Goal: Register for event/course

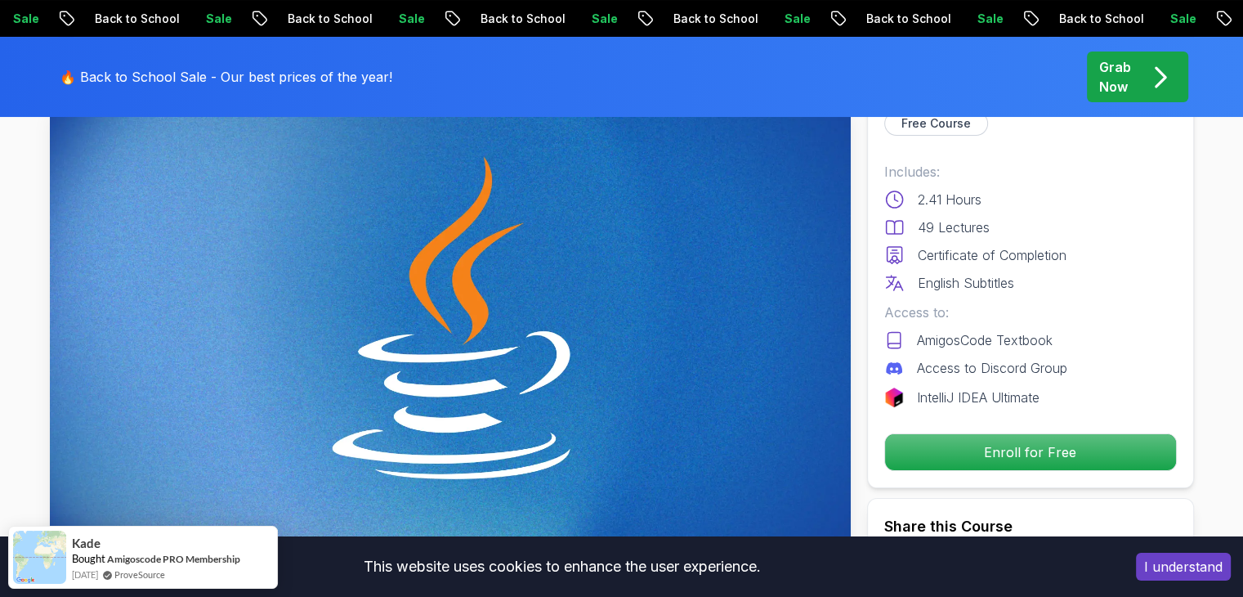
scroll to position [82, 0]
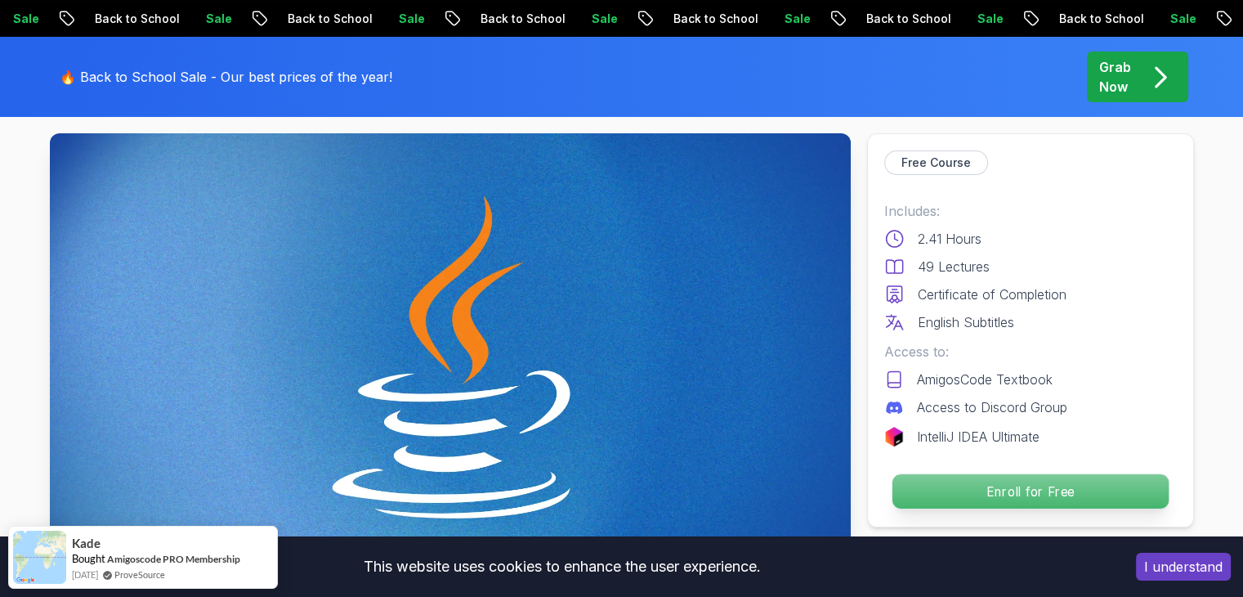
click at [1045, 492] on p "Enroll for Free" at bounding box center [1030, 491] width 276 height 34
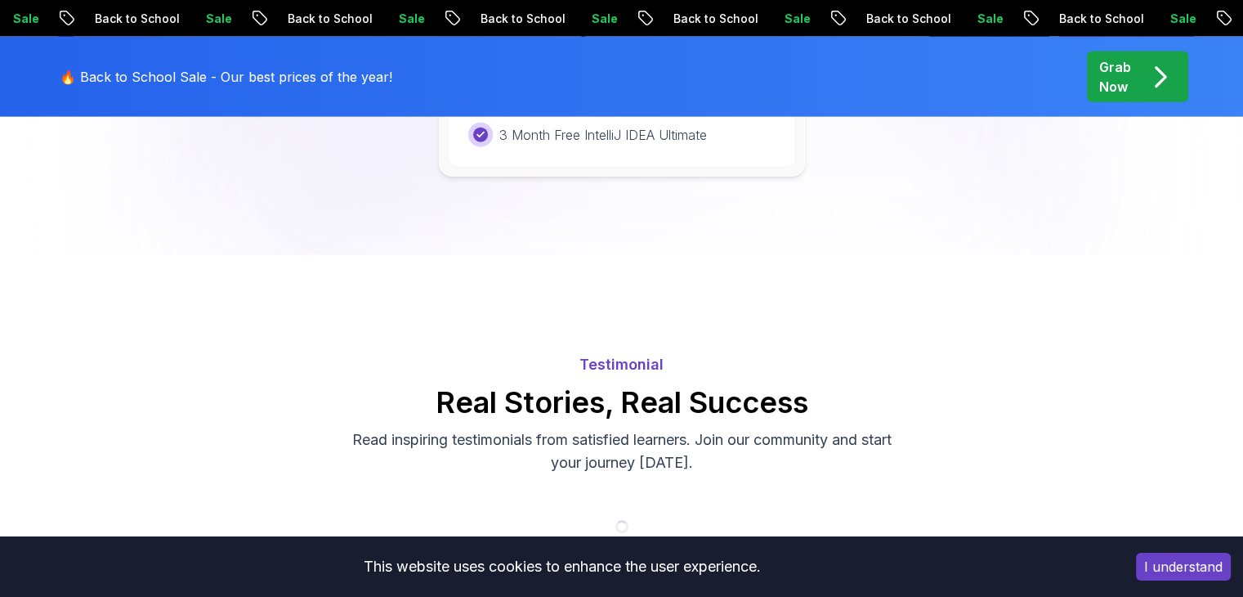
scroll to position [3501, 0]
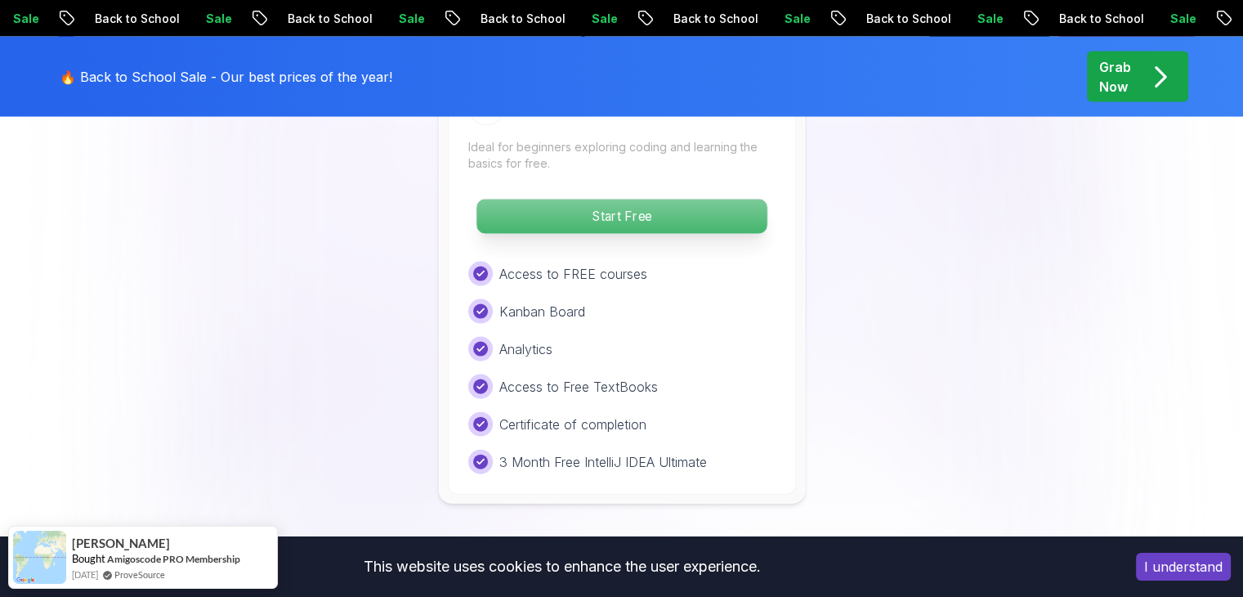
drag, startPoint x: 683, startPoint y: 126, endPoint x: 680, endPoint y: 162, distance: 36.1
drag, startPoint x: 680, startPoint y: 162, endPoint x: 647, endPoint y: 153, distance: 33.9
click at [647, 199] on p "Start Free" at bounding box center [621, 216] width 290 height 34
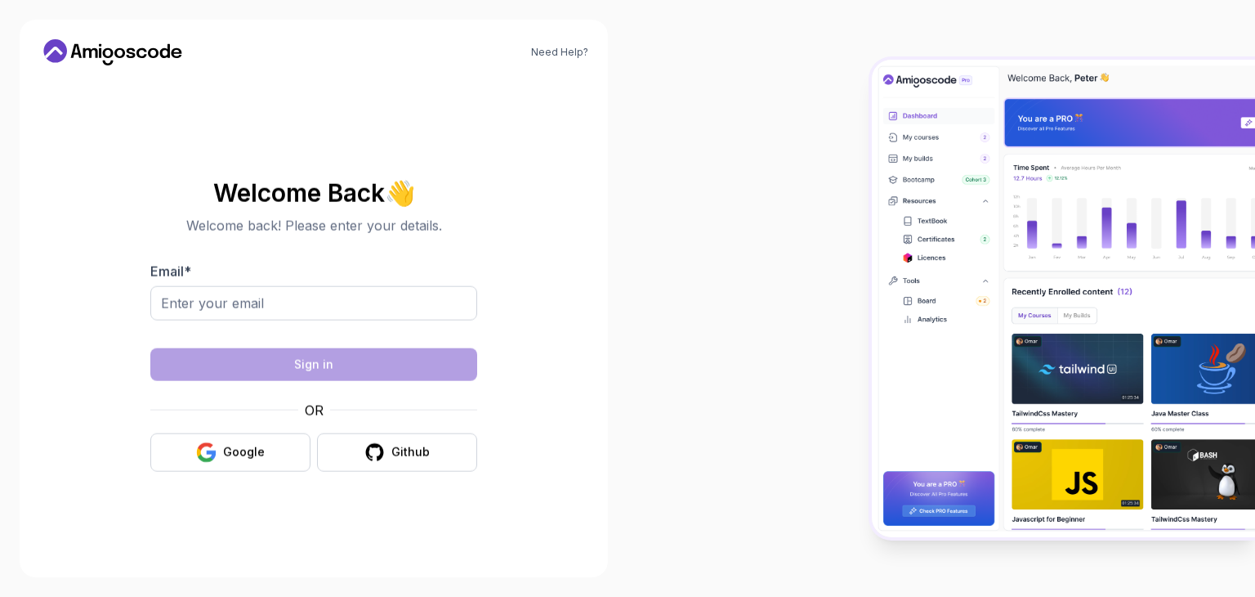
click at [641, 154] on div at bounding box center [942, 298] width 628 height 597
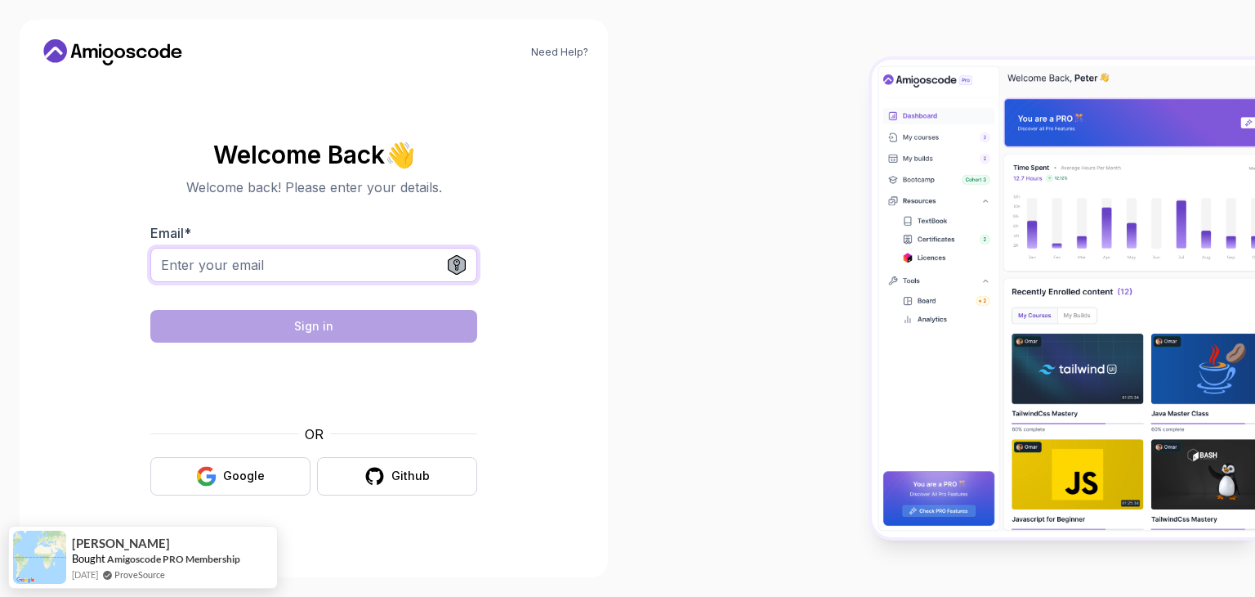
click at [252, 262] on input "Email *" at bounding box center [313, 265] width 327 height 34
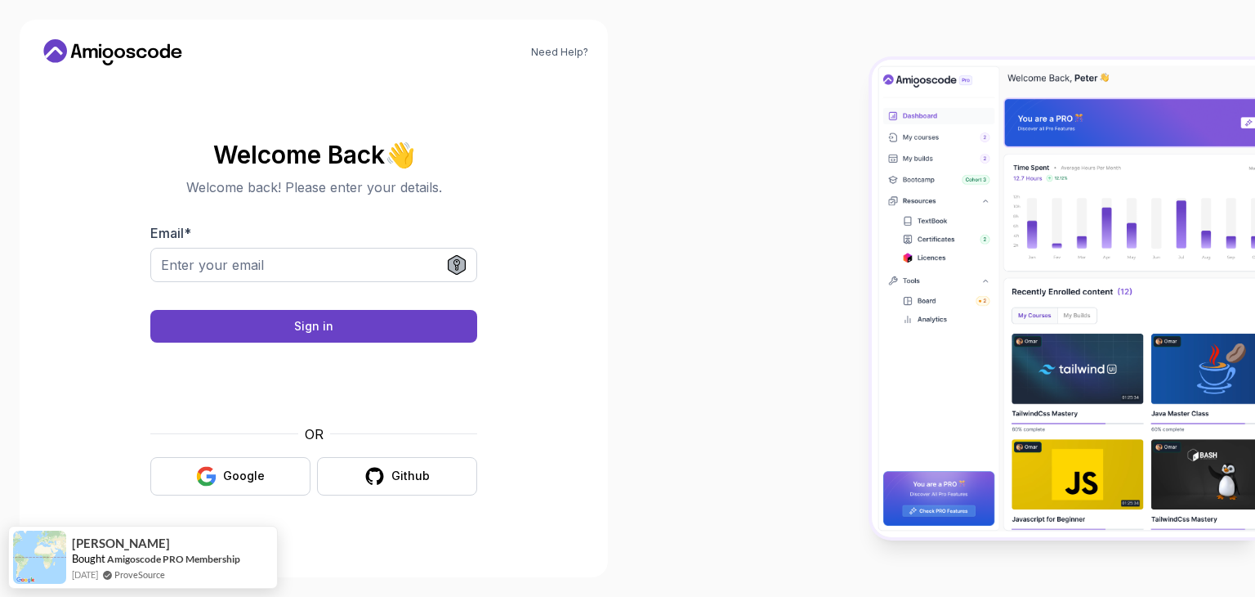
click at [311, 279] on div at bounding box center [313, 274] width 327 height 52
click at [311, 271] on input "Email *" at bounding box center [313, 265] width 327 height 34
type input "khensile02c@gmail.com"
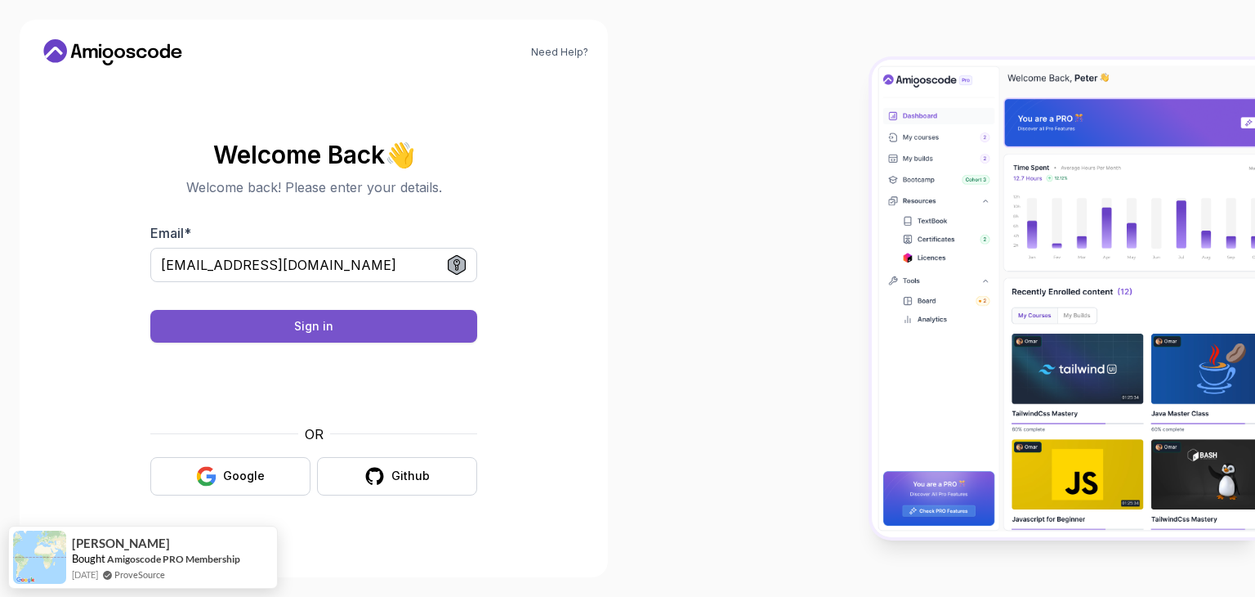
click at [318, 324] on div "Sign in" at bounding box center [313, 326] width 39 height 16
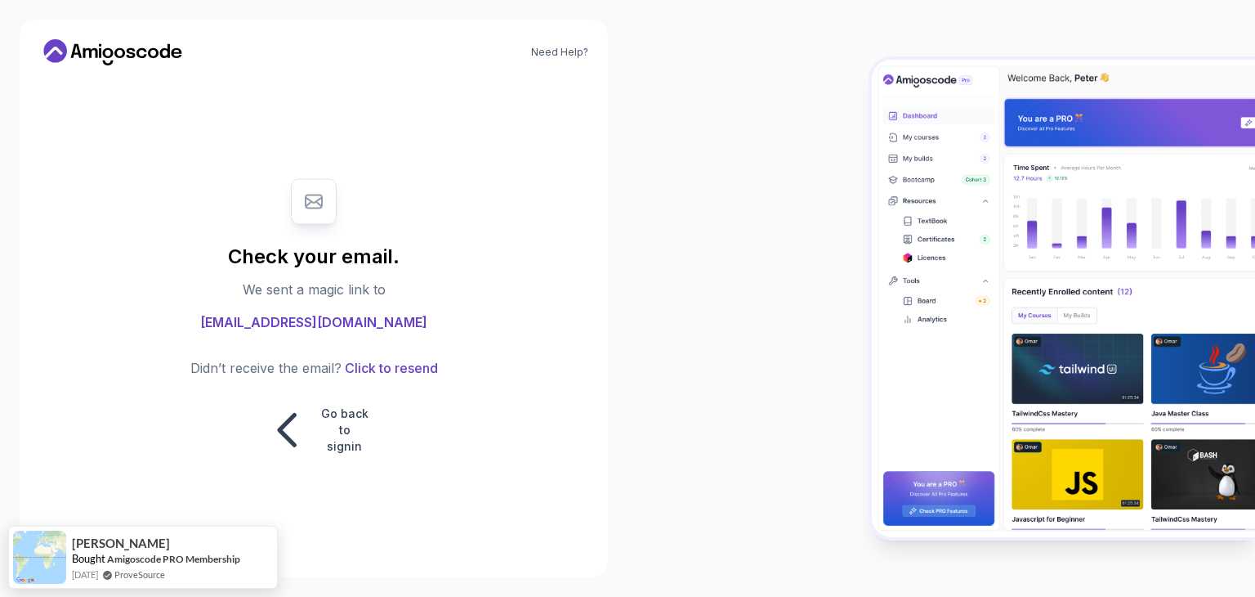
click at [318, 326] on span "khensile02c@gmail.com" at bounding box center [313, 323] width 227 height 20
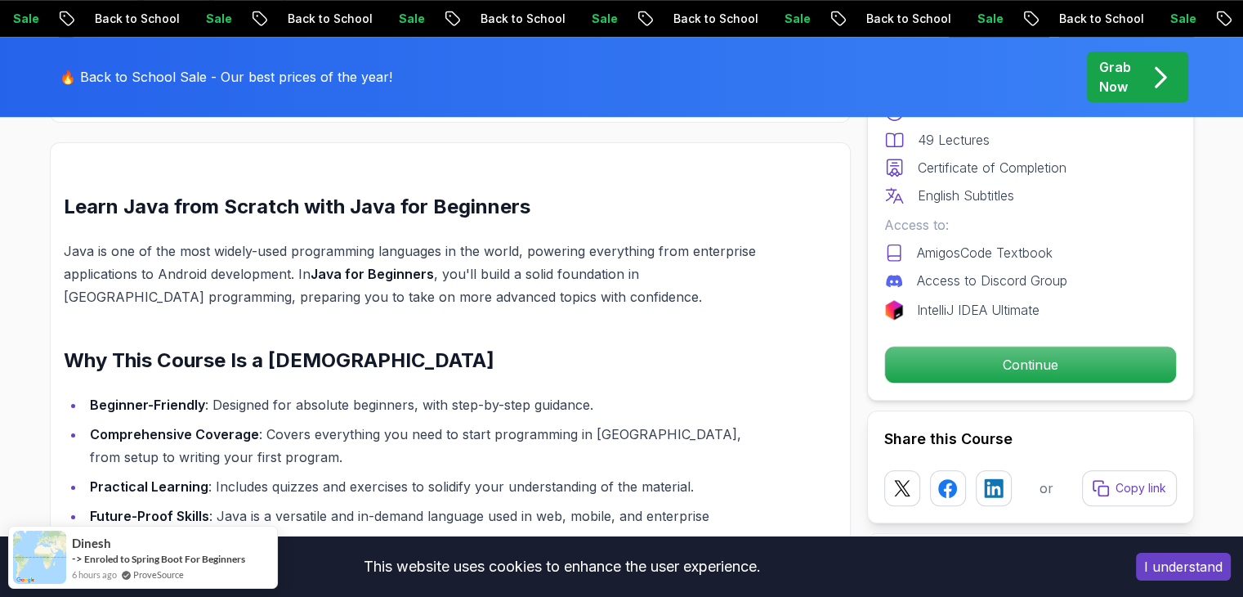
scroll to position [1308, 0]
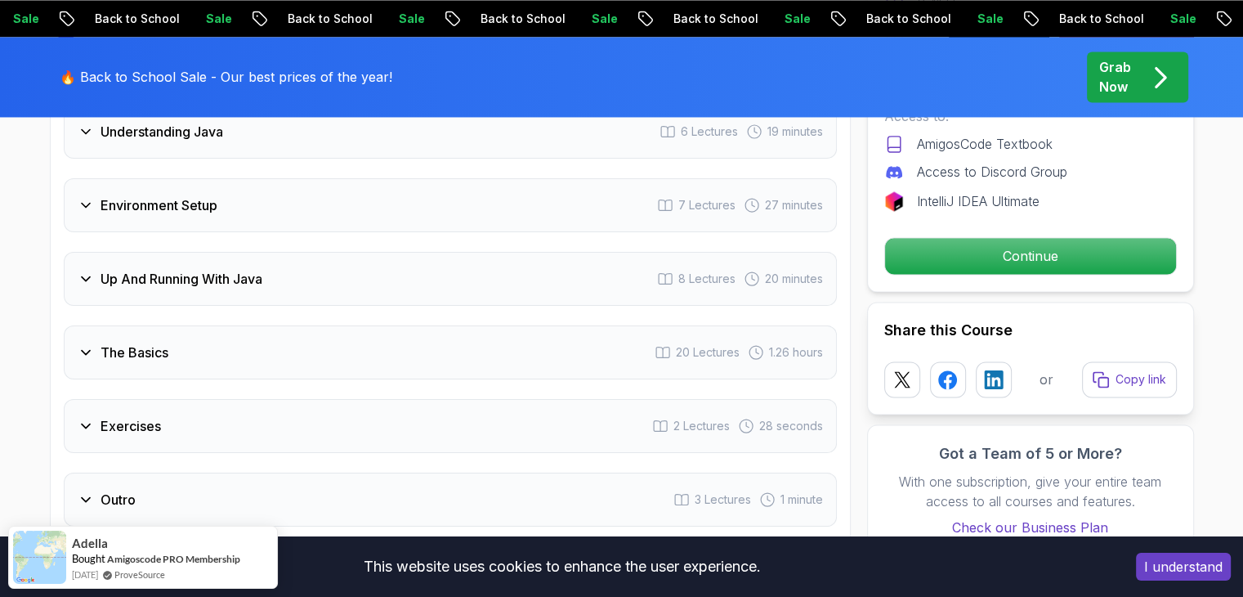
scroll to position [2615, 0]
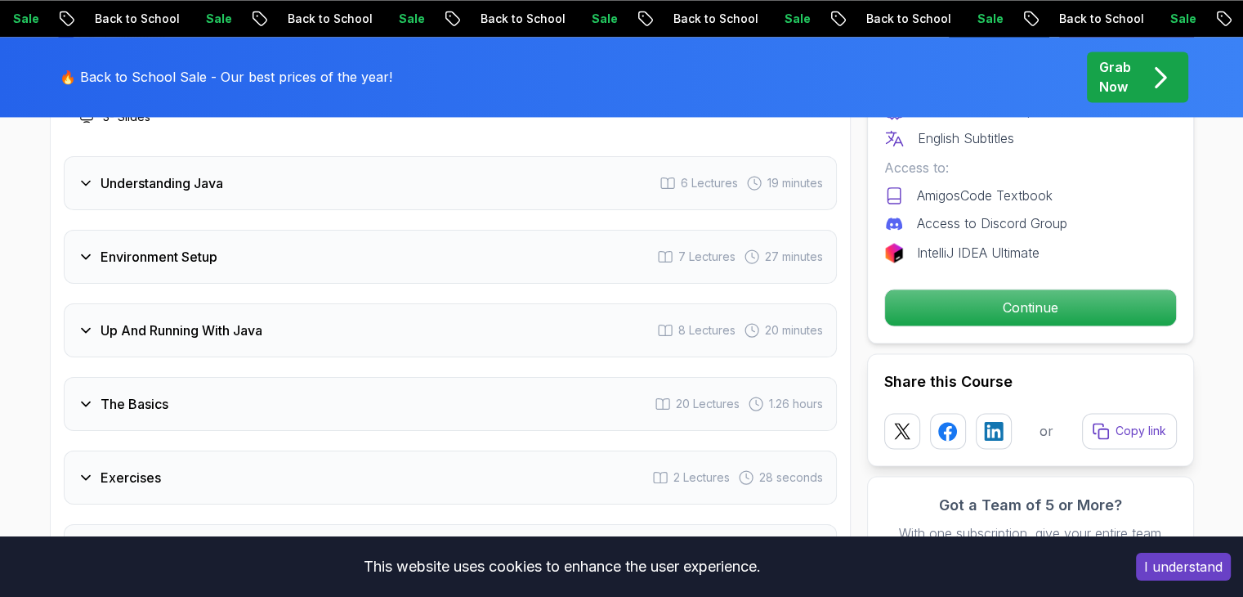
click at [449, 377] on div "The Basics 20 Lectures 1.26 hours" at bounding box center [450, 404] width 773 height 54
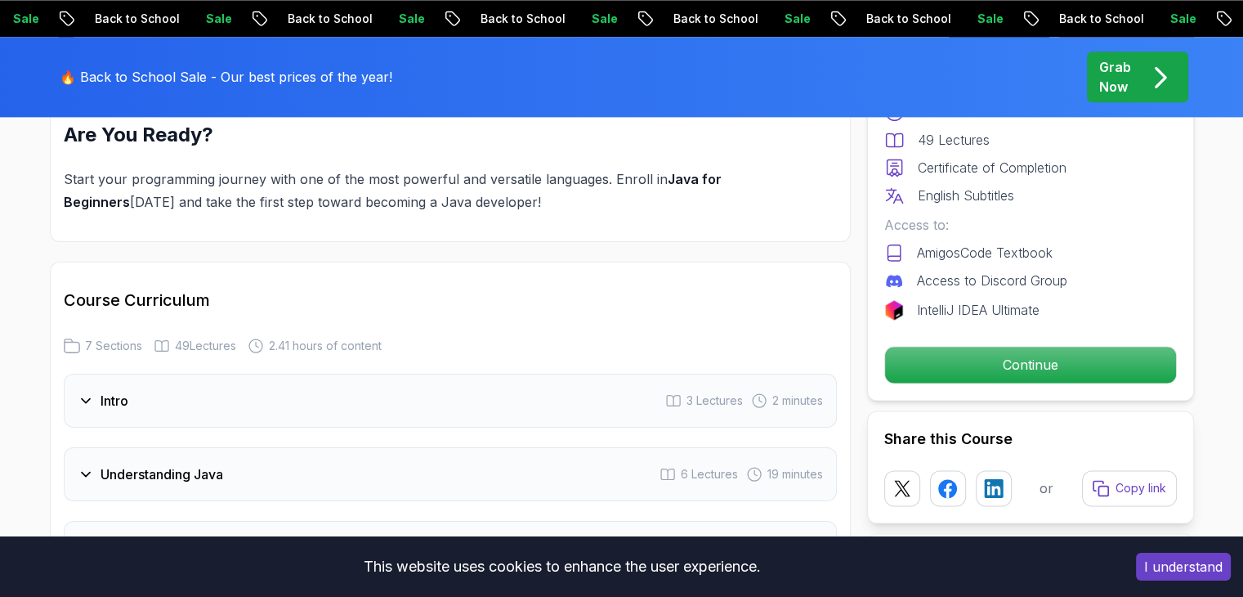
scroll to position [2370, 0]
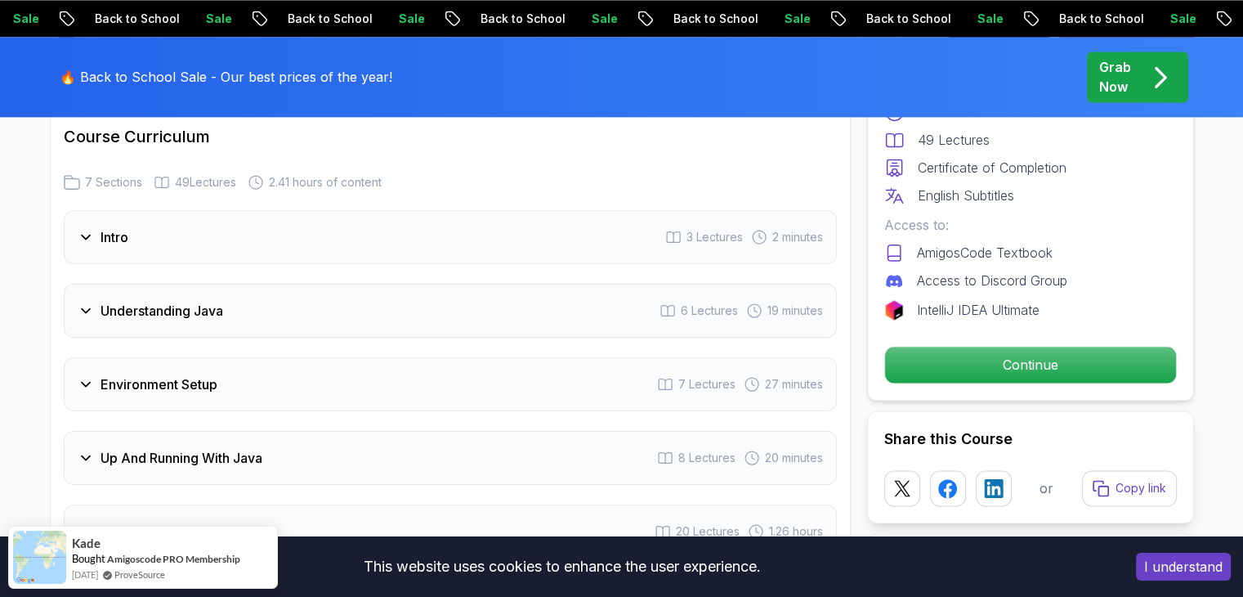
click at [326, 357] on div "Environment Setup 7 Lectures 27 minutes" at bounding box center [450, 384] width 773 height 54
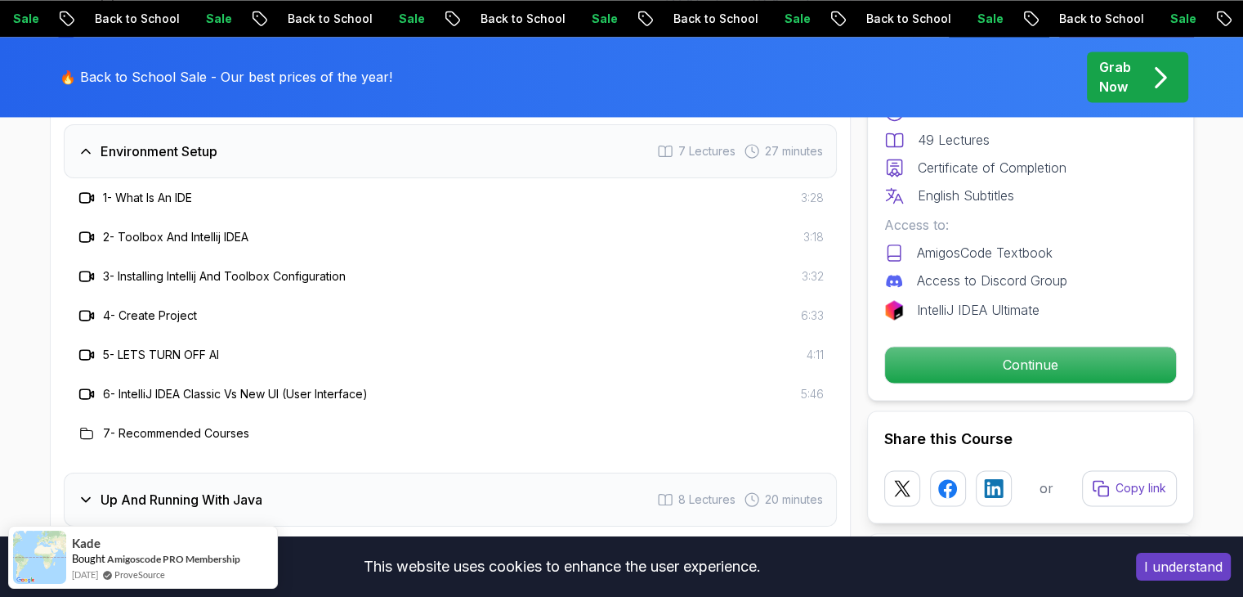
scroll to position [2779, 0]
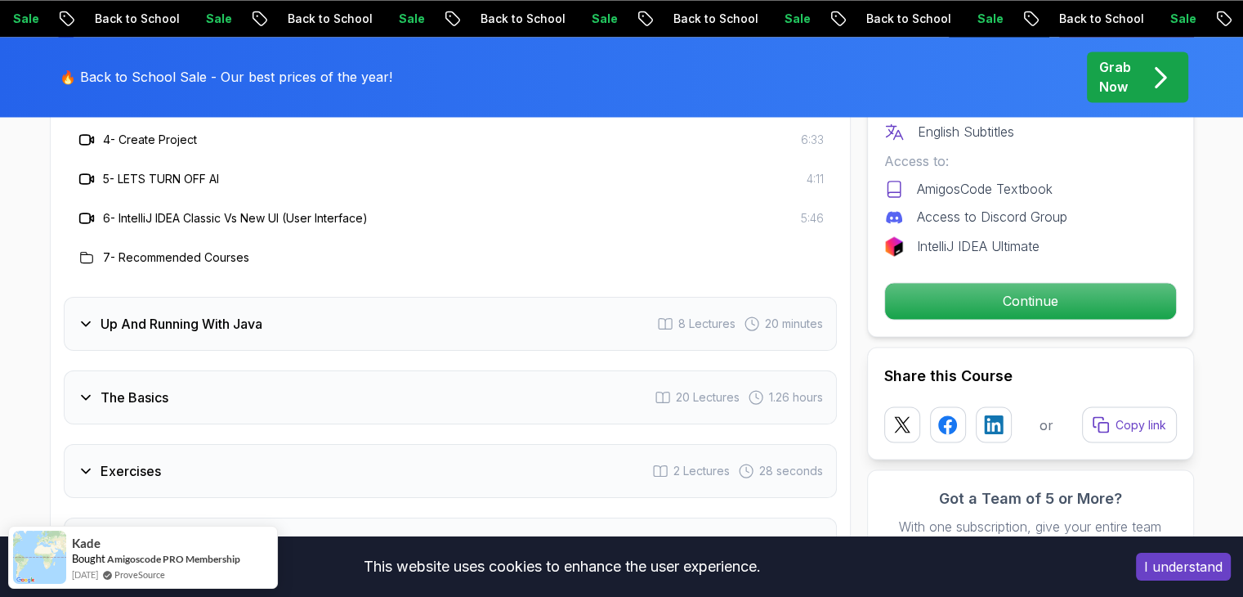
click at [288, 297] on div "Up And Running With Java 8 Lectures 20 minutes" at bounding box center [450, 324] width 773 height 54
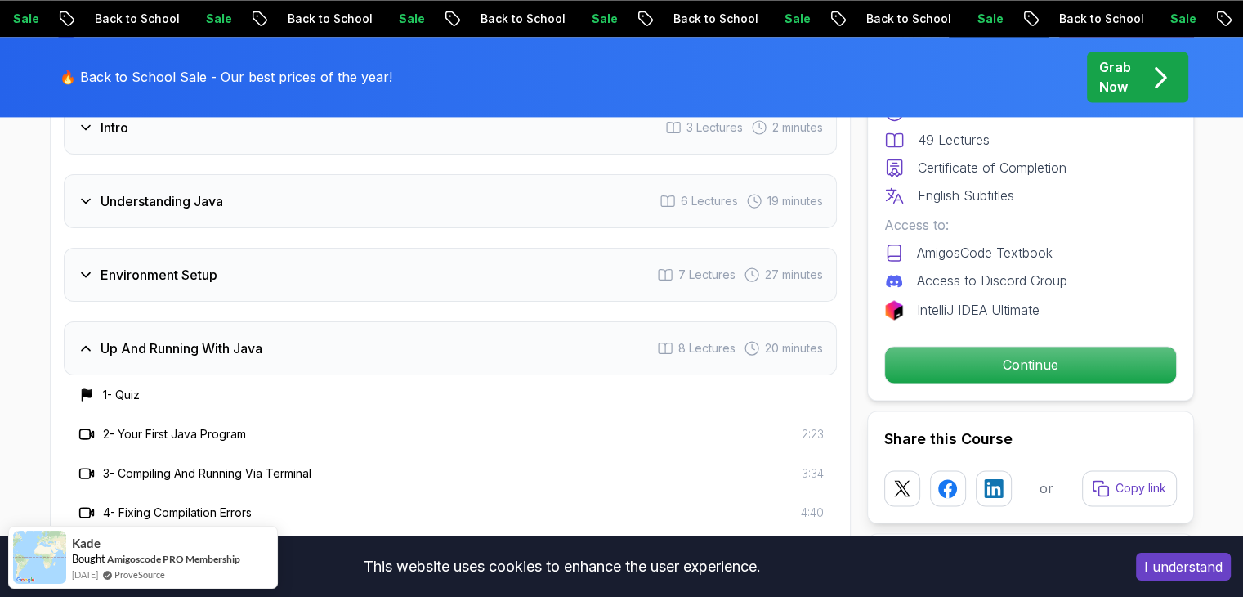
scroll to position [2452, 0]
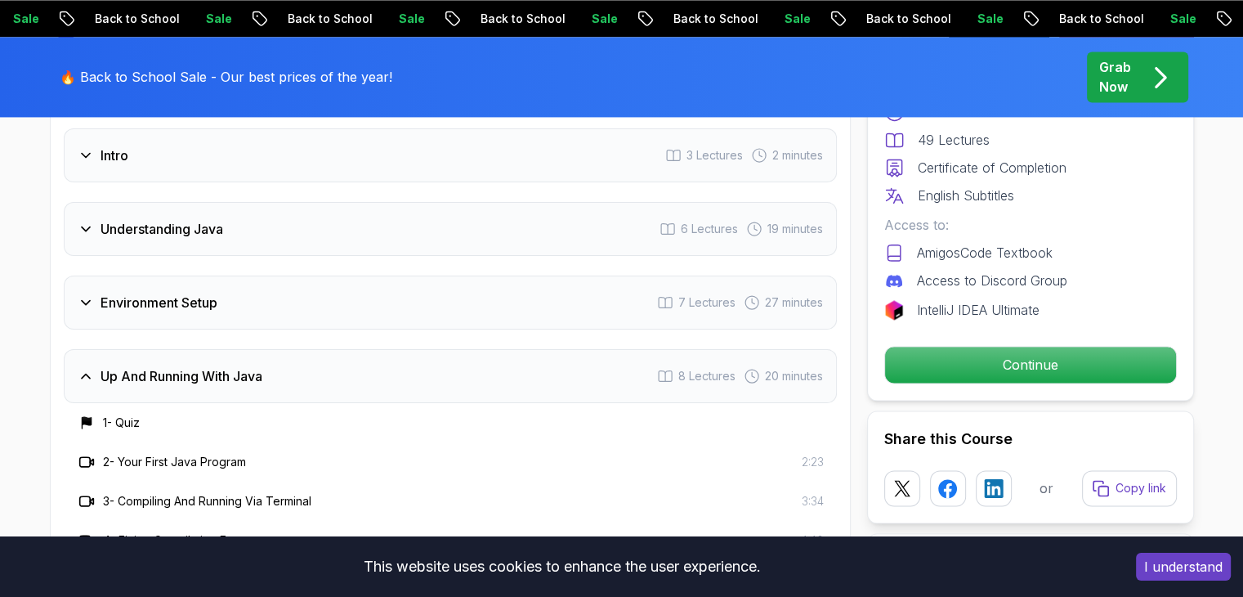
click at [270, 202] on div "Understanding Java 6 Lectures 19 minutes" at bounding box center [450, 229] width 773 height 54
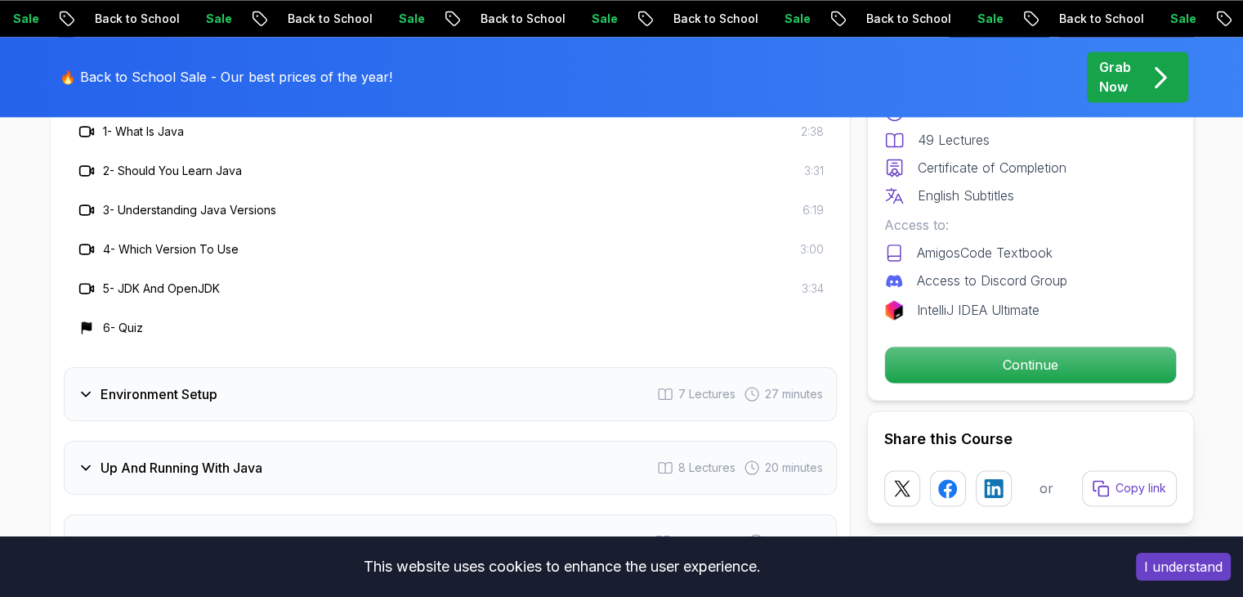
scroll to position [2615, 0]
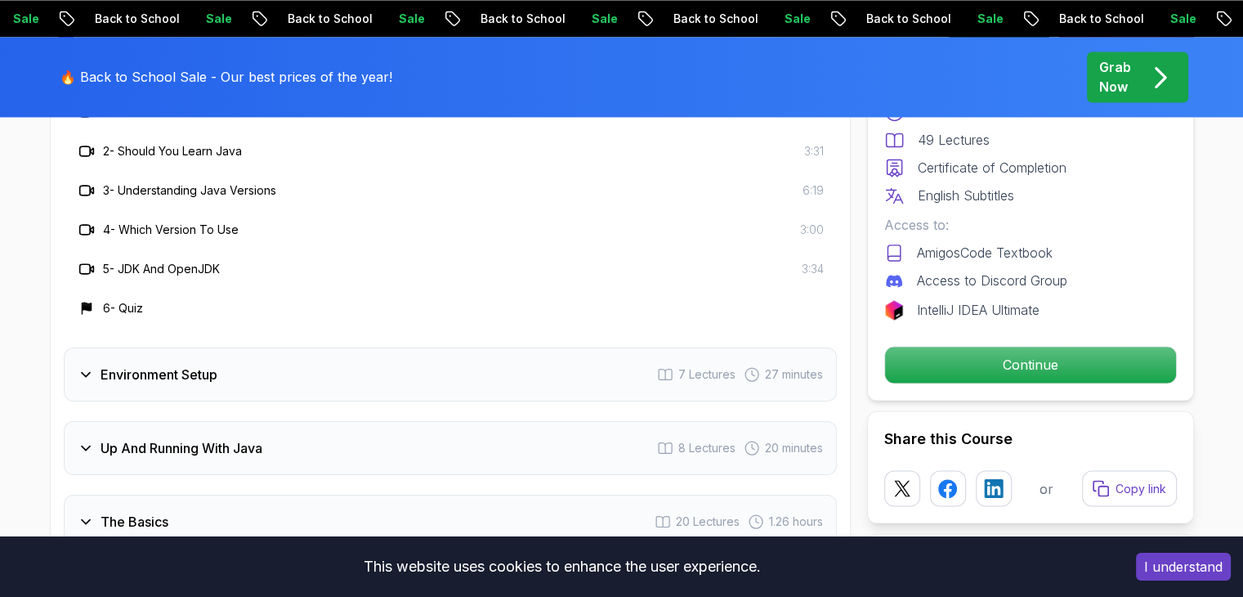
click at [156, 364] on h3 "Environment Setup" at bounding box center [159, 374] width 117 height 20
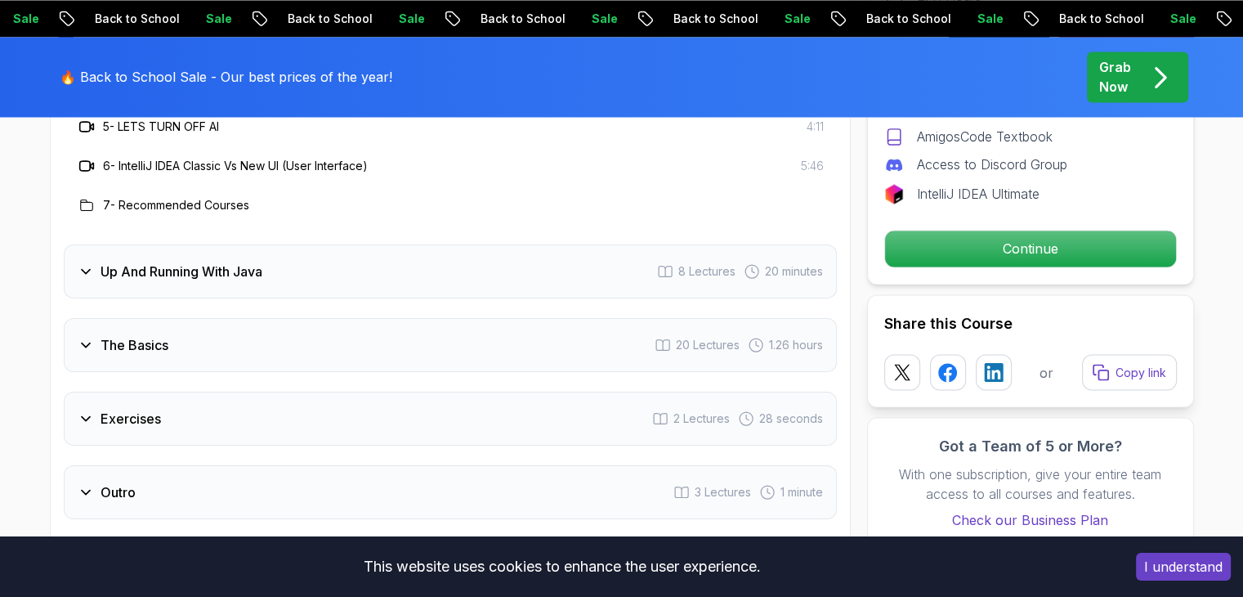
scroll to position [2860, 0]
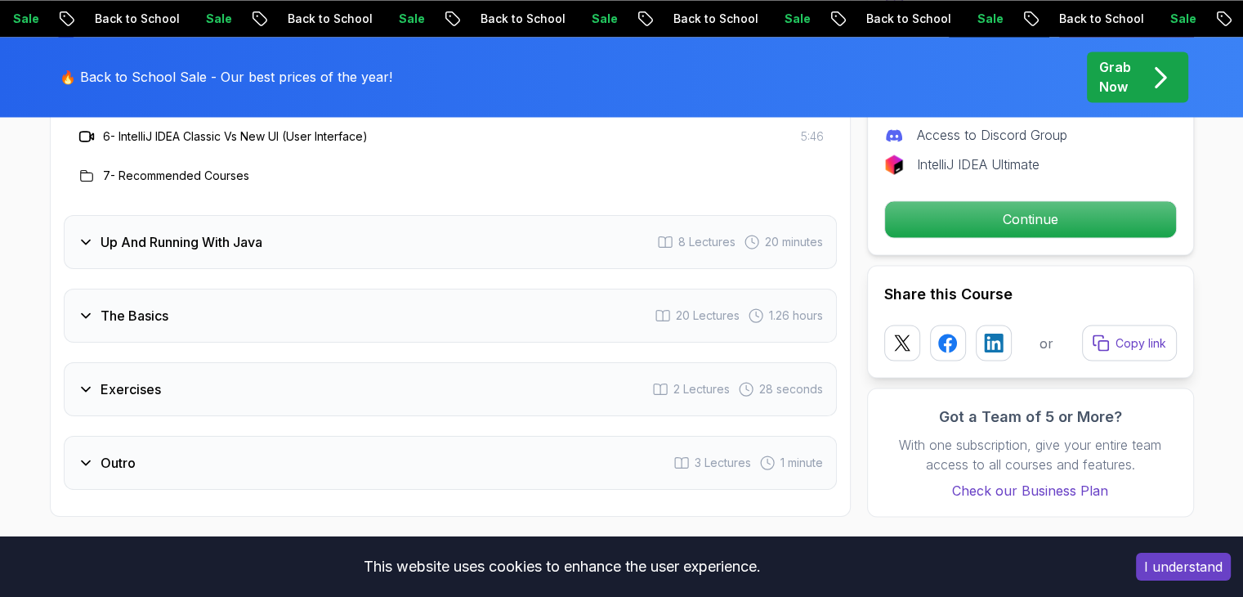
click at [255, 362] on div "Exercises 2 Lectures 28 seconds" at bounding box center [450, 389] width 773 height 54
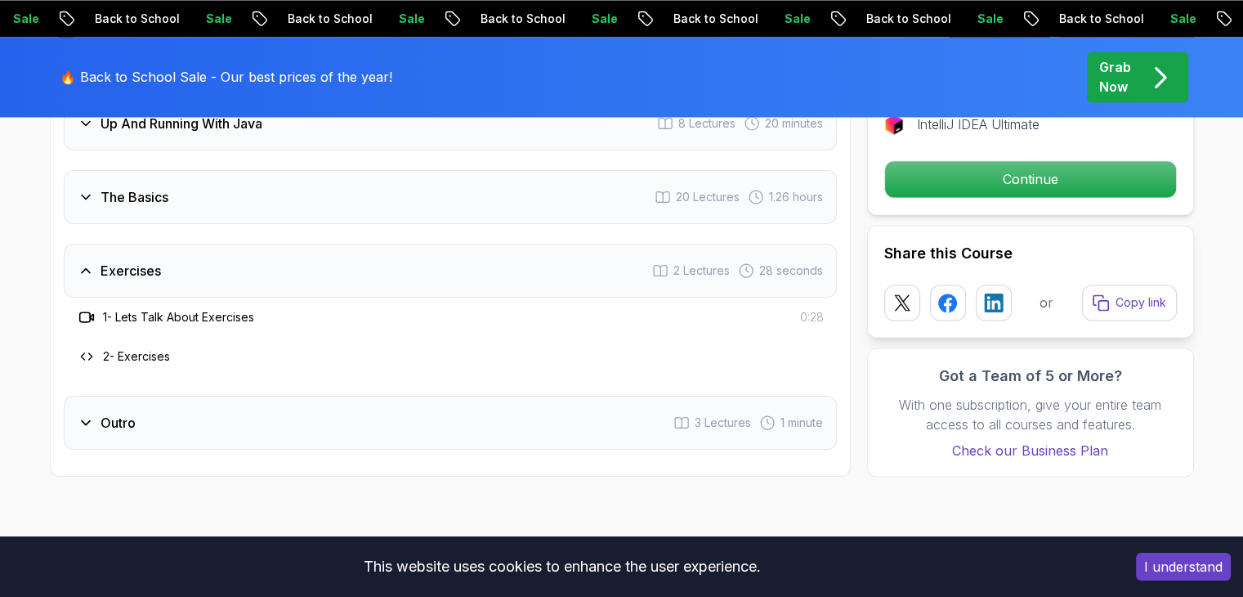
scroll to position [2697, 0]
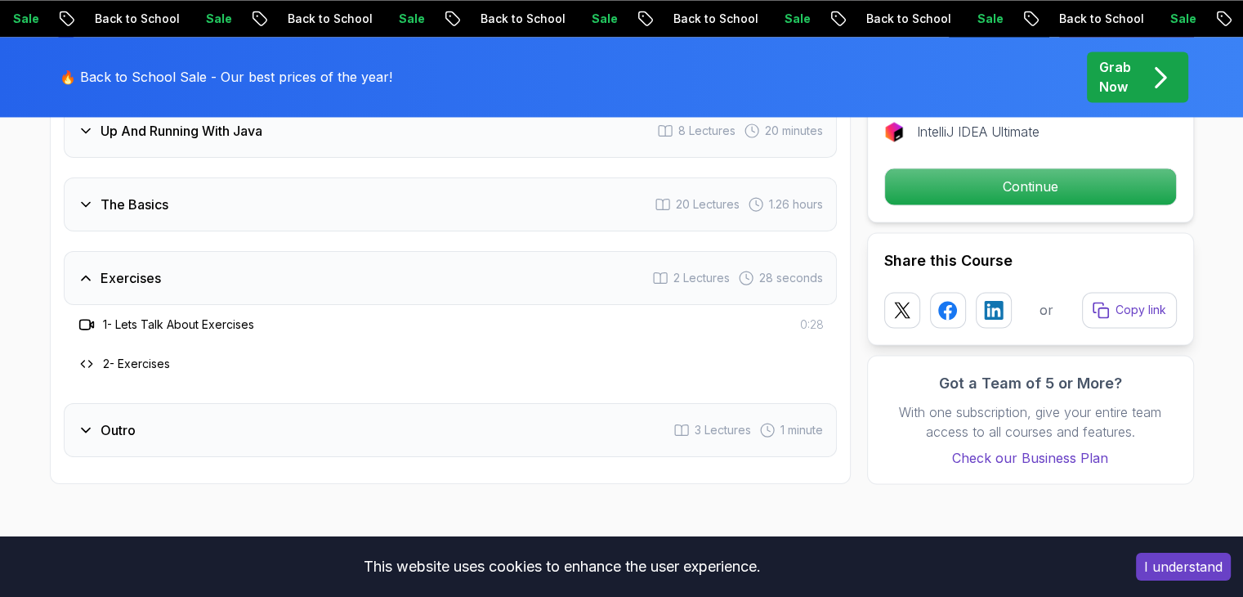
click at [183, 251] on div "Exercises 2 Lectures 28 seconds" at bounding box center [450, 278] width 773 height 54
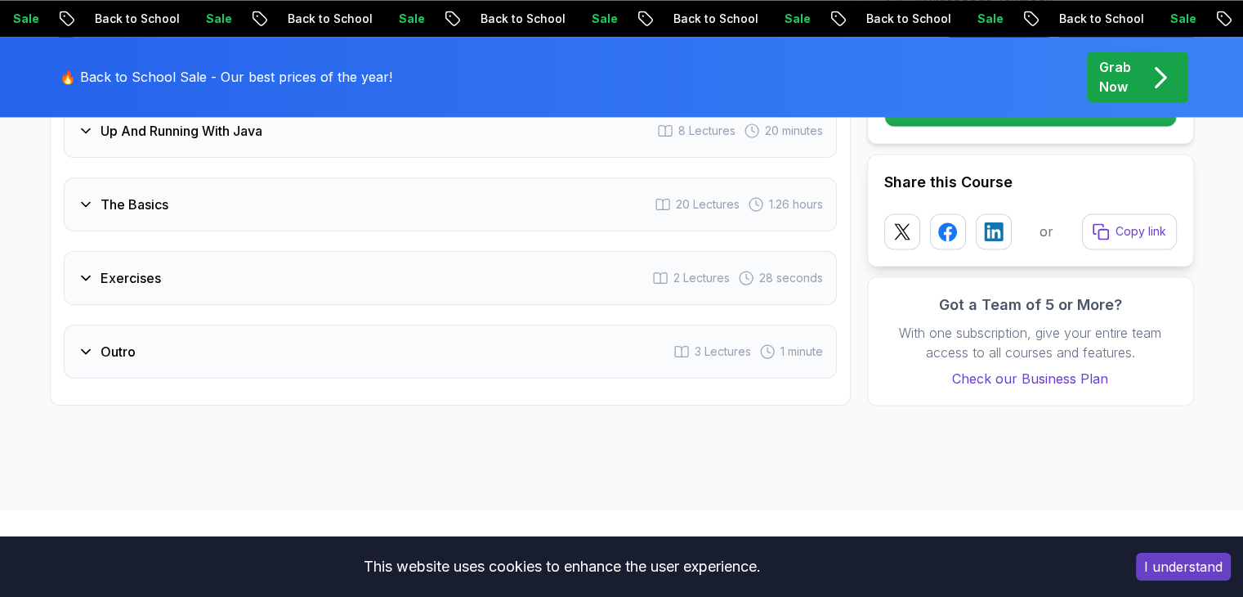
click at [229, 324] on div "Outro 3 Lectures 1 minute" at bounding box center [450, 351] width 773 height 54
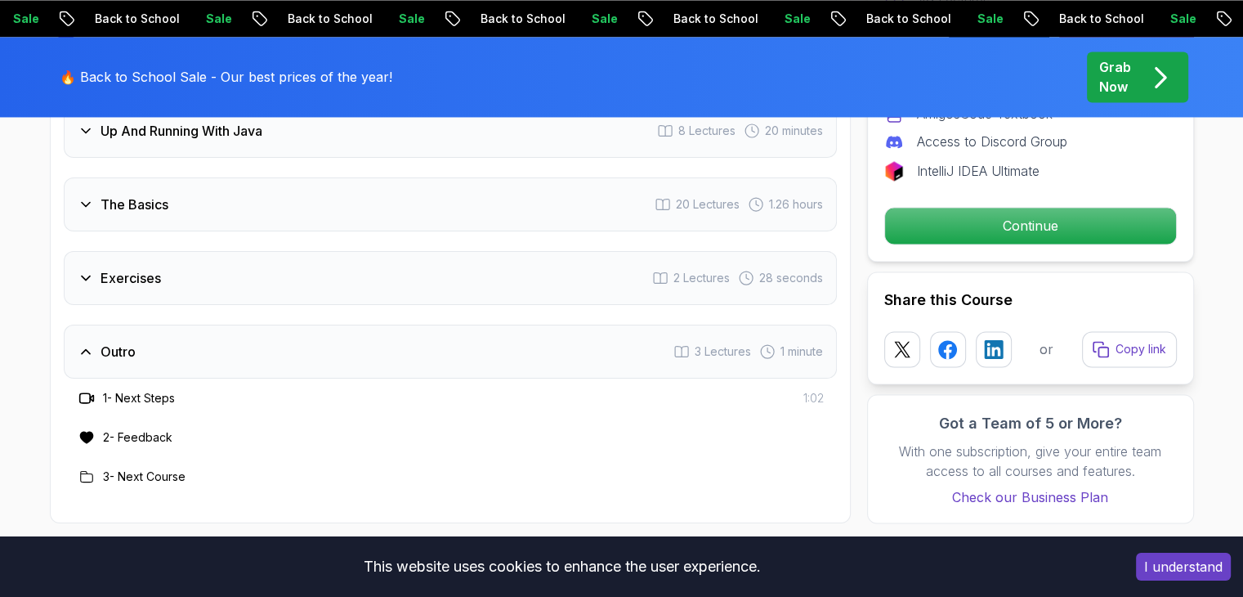
click at [232, 324] on div "Outro 3 Lectures 1 minute" at bounding box center [450, 351] width 773 height 54
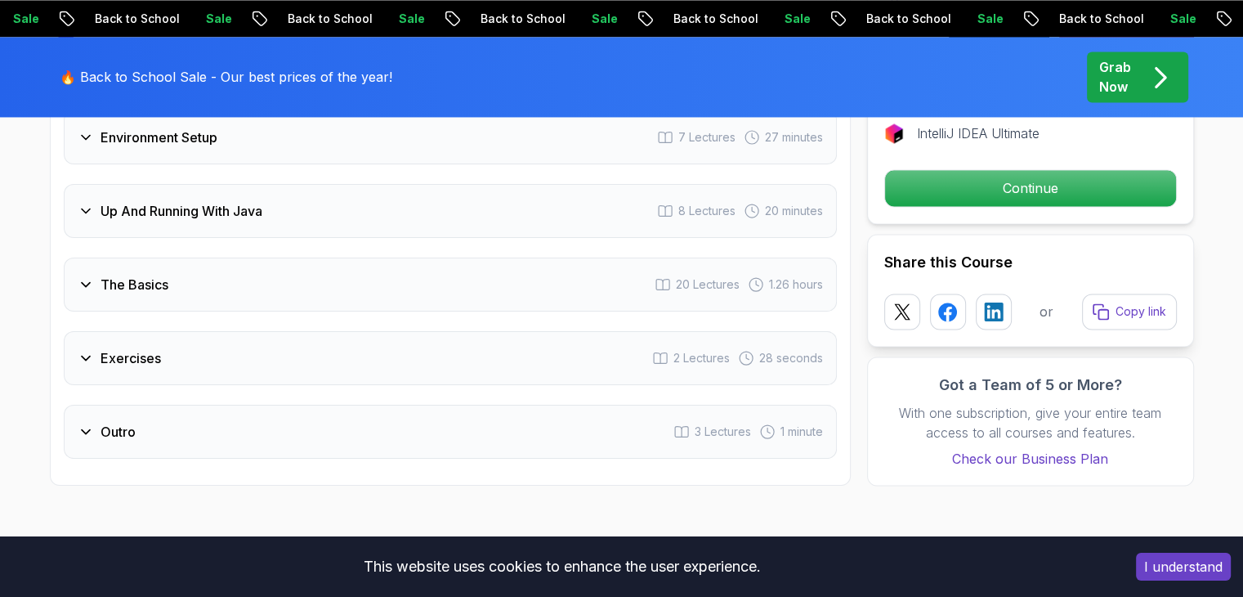
scroll to position [2533, 0]
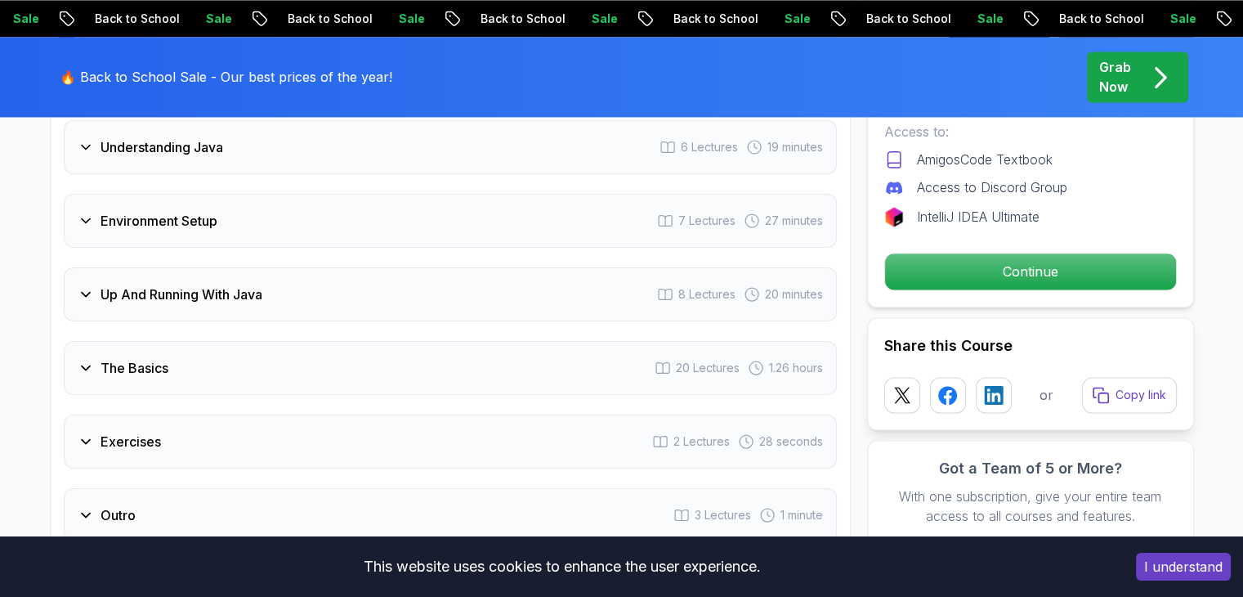
click at [216, 267] on div "Up And Running With Java 8 Lectures 20 minutes" at bounding box center [450, 294] width 773 height 54
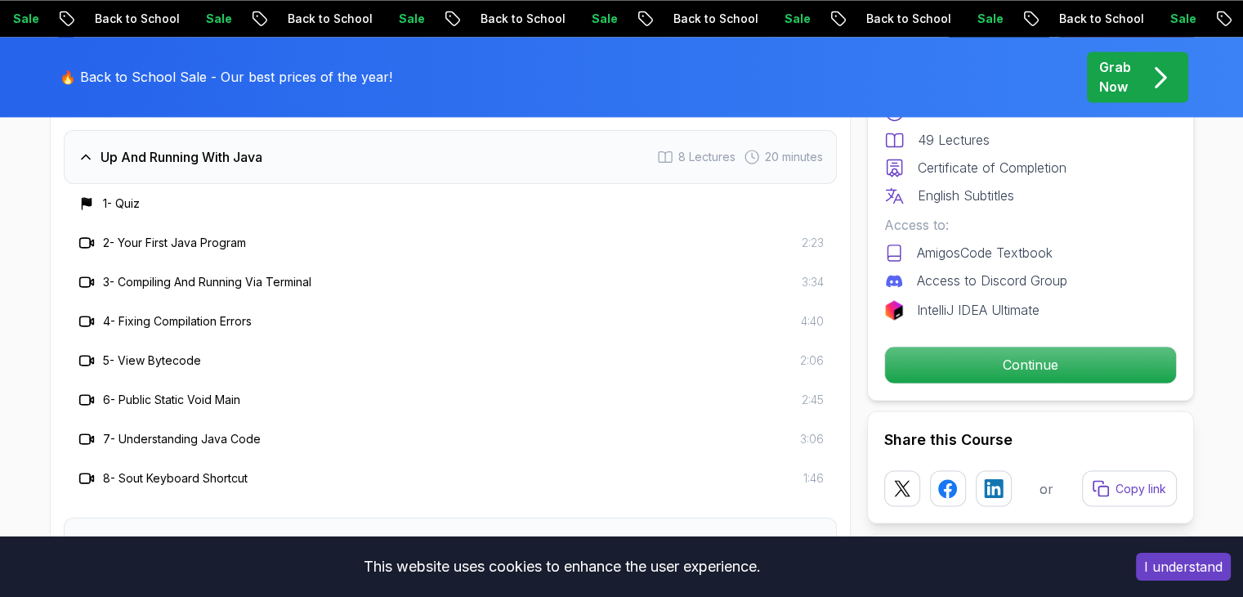
scroll to position [2697, 0]
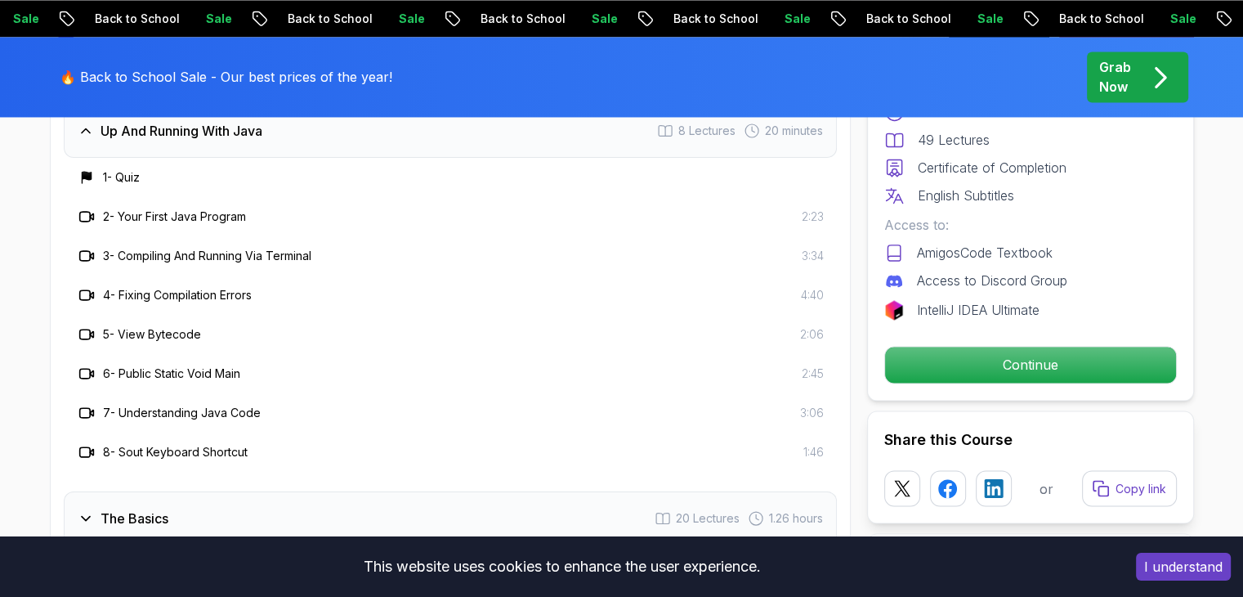
click at [128, 508] on h3 "The Basics" at bounding box center [135, 518] width 68 height 20
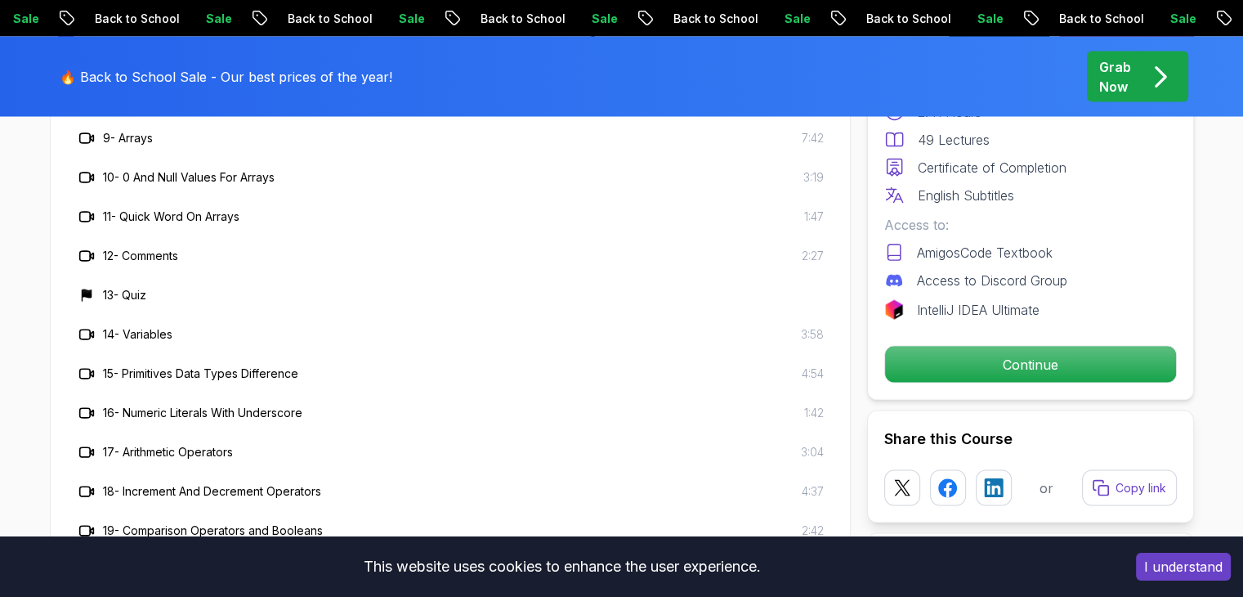
scroll to position [3106, 0]
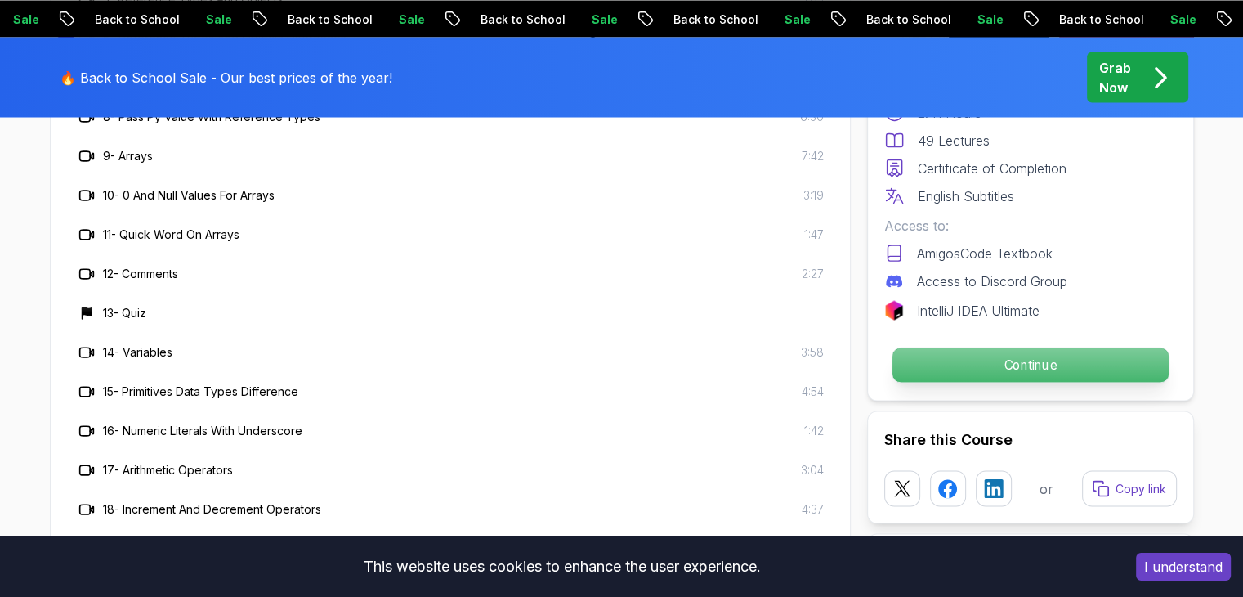
click at [897, 364] on p "Continue" at bounding box center [1030, 364] width 276 height 34
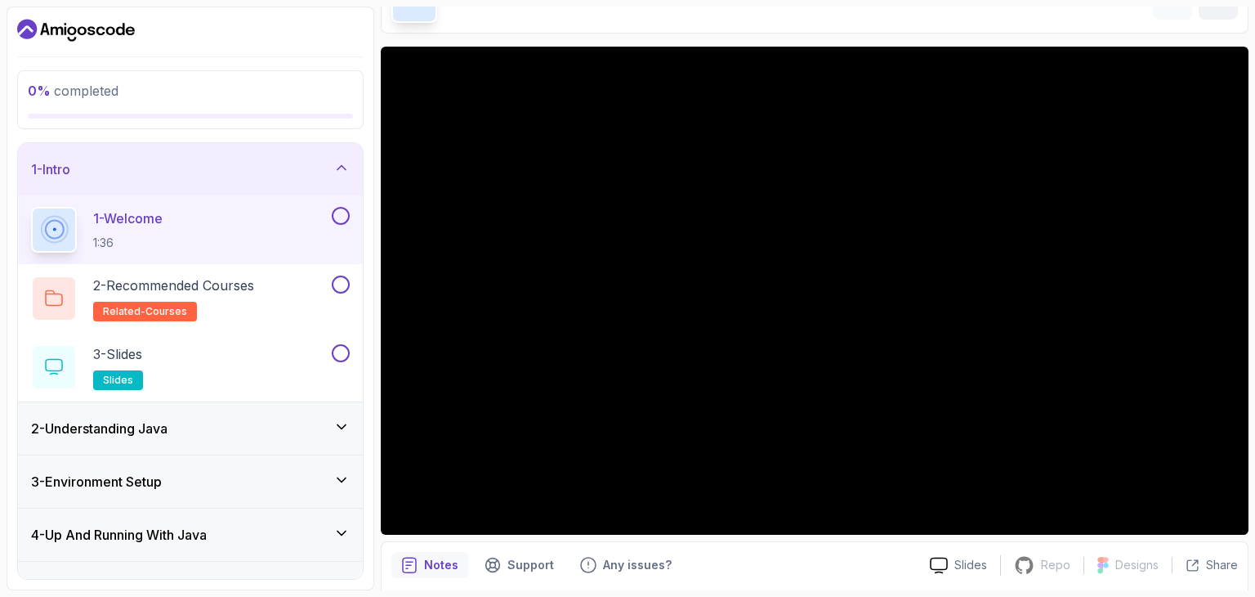
scroll to position [75, 0]
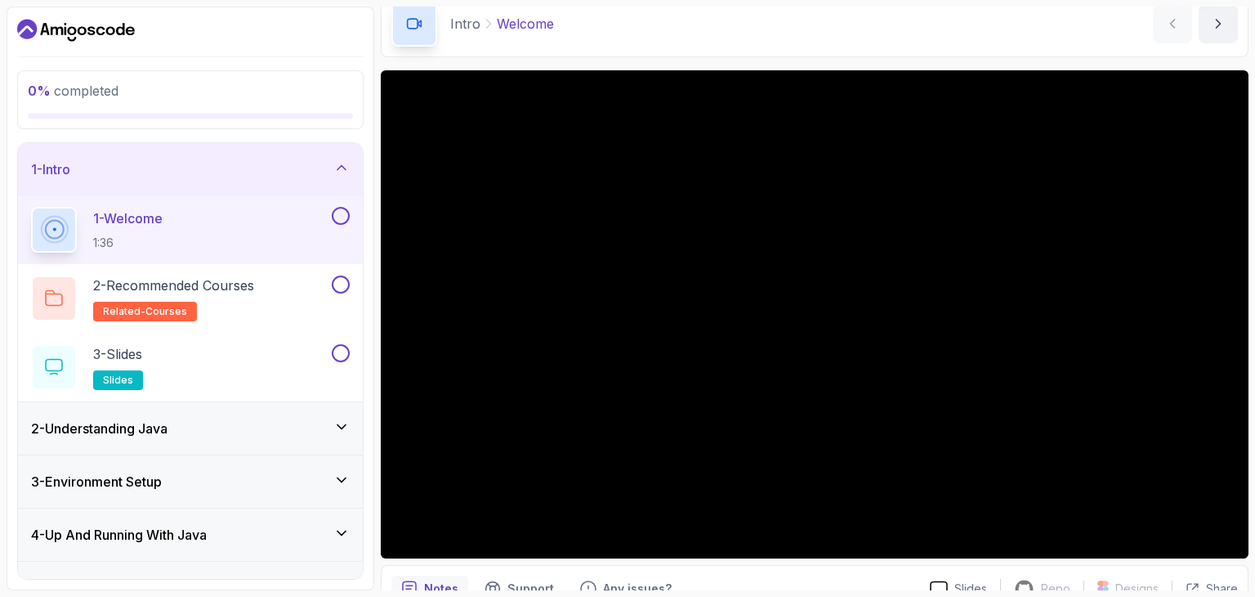
click at [98, 30] on icon "Dashboard" at bounding box center [76, 30] width 118 height 26
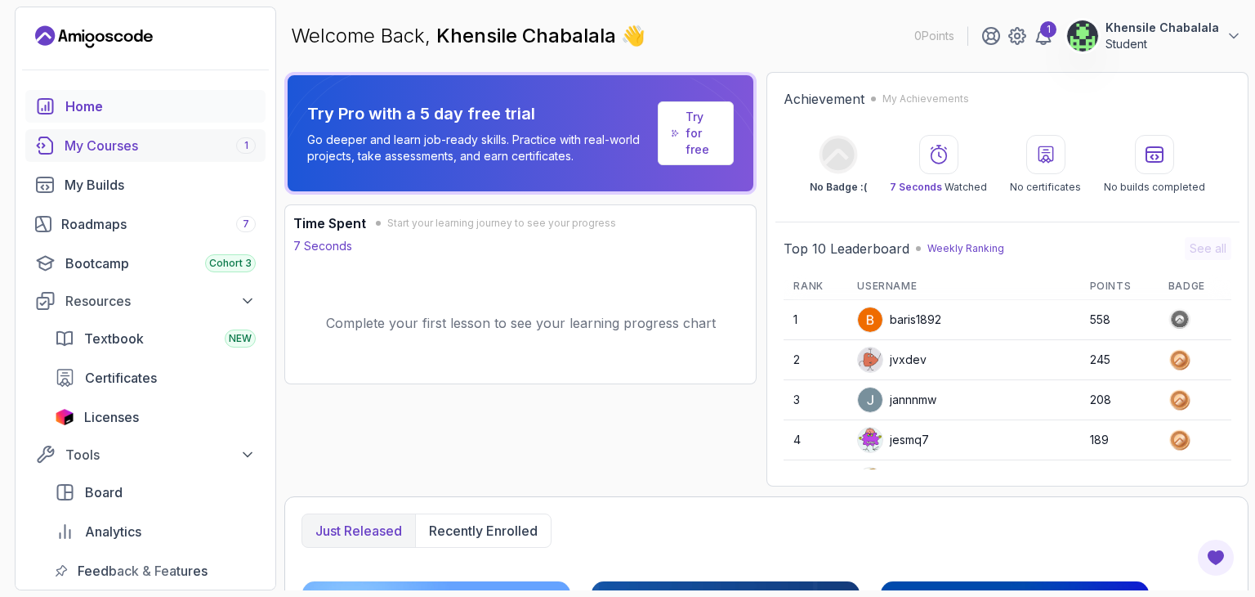
click at [167, 141] on div "My Courses 1" at bounding box center [160, 146] width 191 height 20
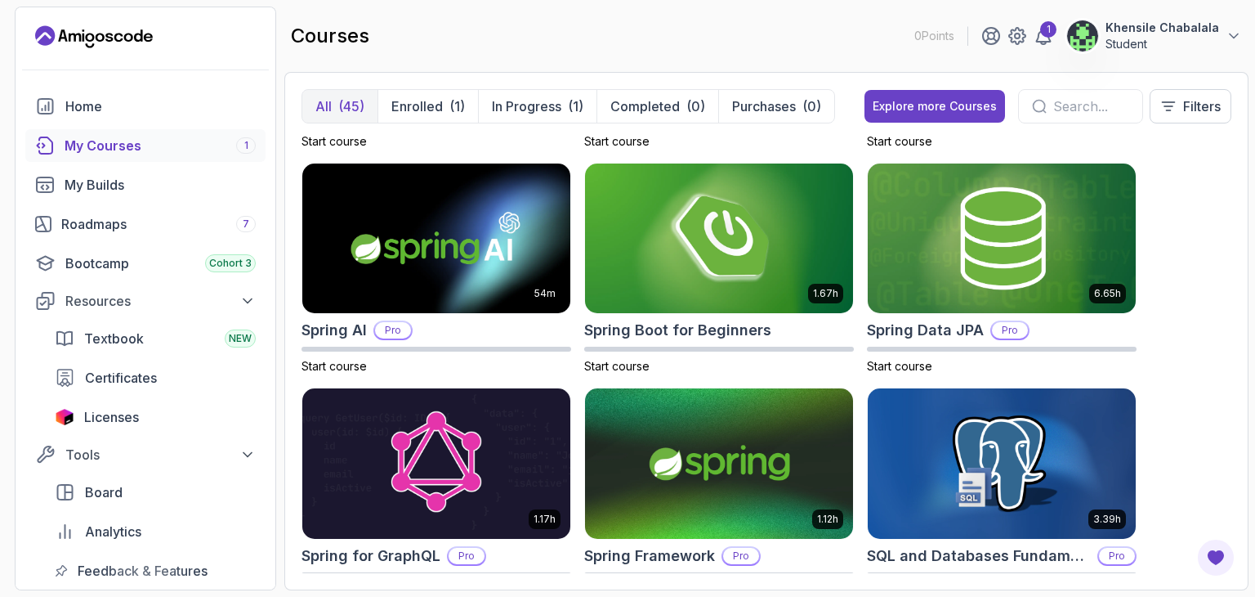
scroll to position [2615, 0]
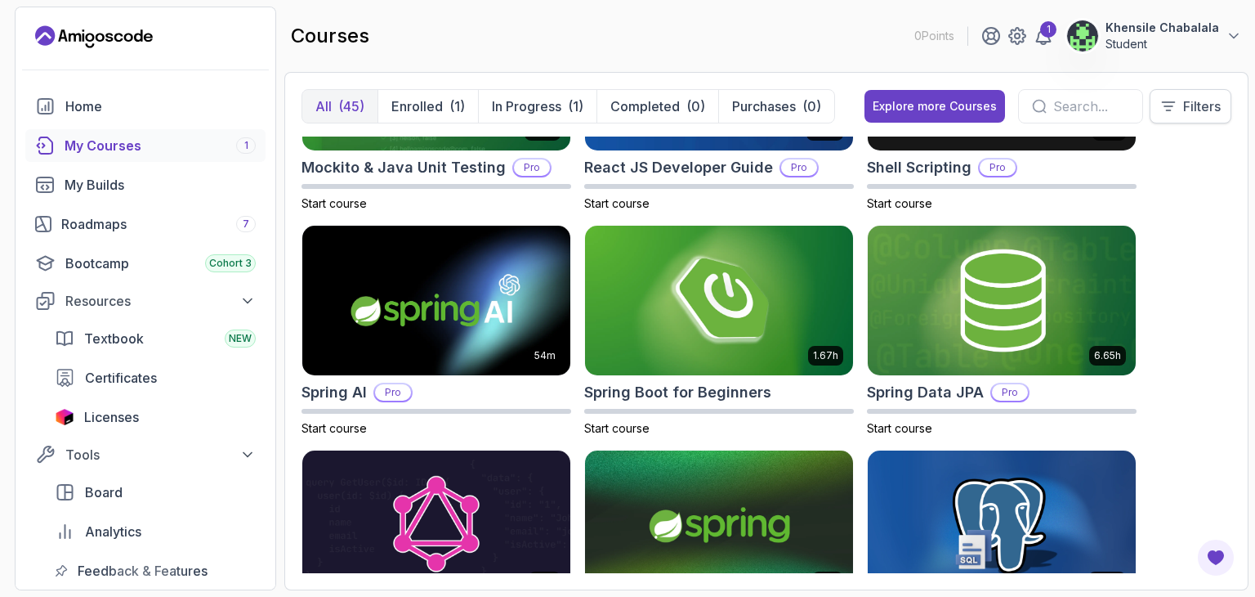
click at [1158, 112] on button "Filters" at bounding box center [1191, 106] width 82 height 34
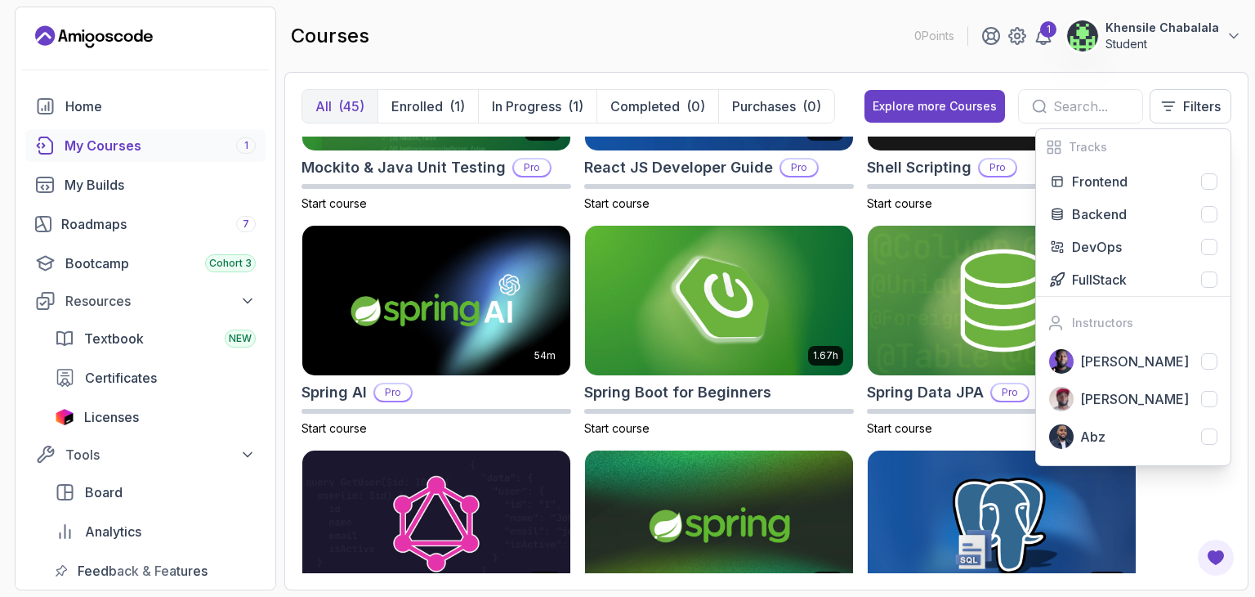
drag, startPoint x: 936, startPoint y: 184, endPoint x: 278, endPoint y: 200, distance: 658.1
click at [278, 200] on section "0 Points 1 Khensile Chabalala Student Home My Courses 1 My Builds Roadmaps 7 Bo…" at bounding box center [627, 298] width 1255 height 597
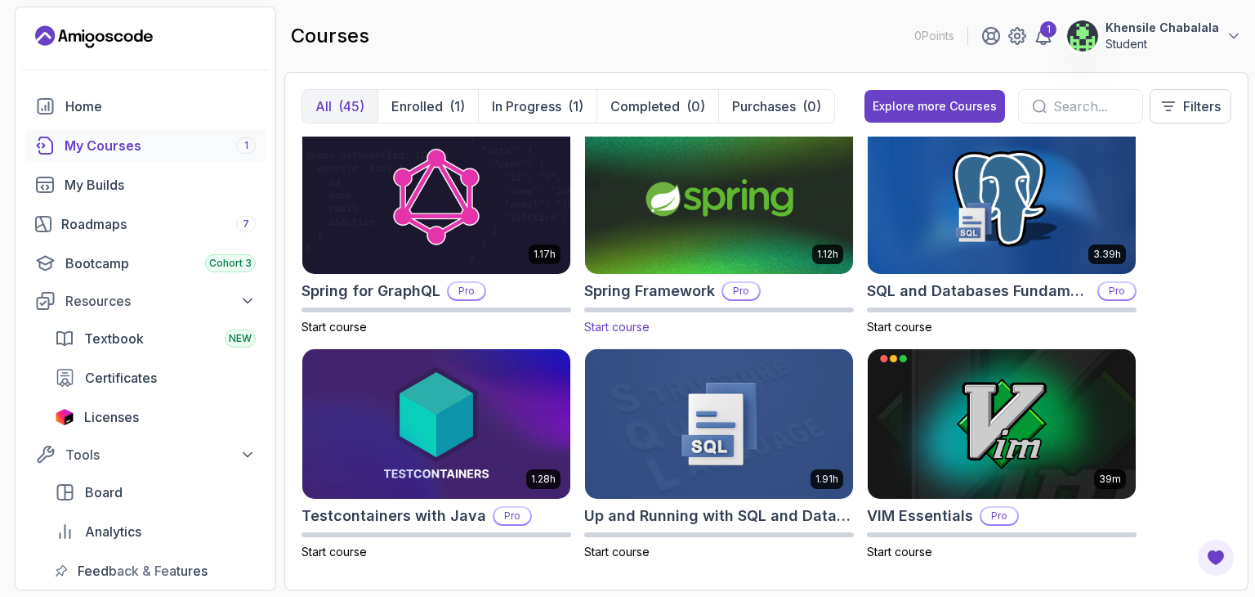
scroll to position [2949, 0]
